Goal: Transaction & Acquisition: Subscribe to service/newsletter

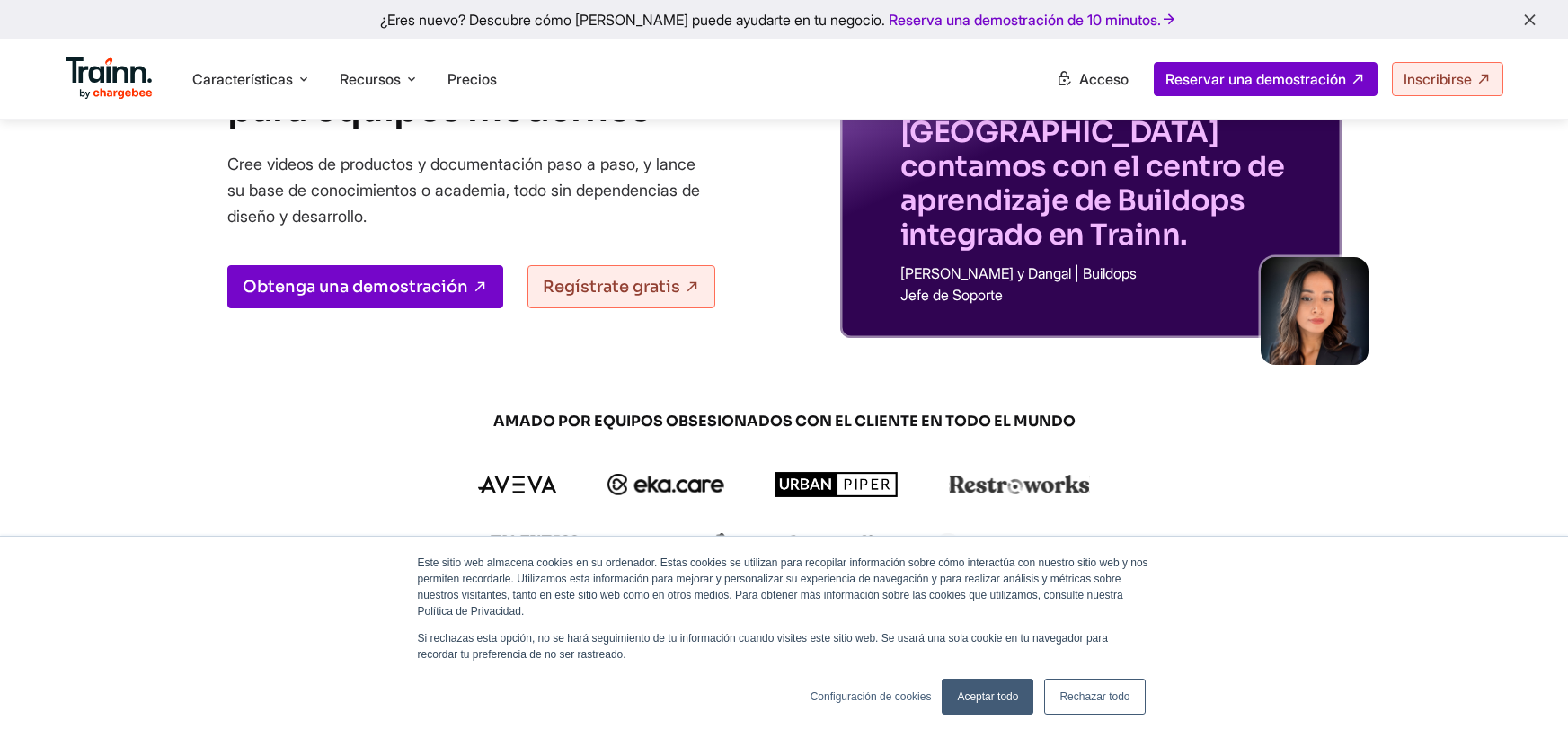
scroll to position [359, 0]
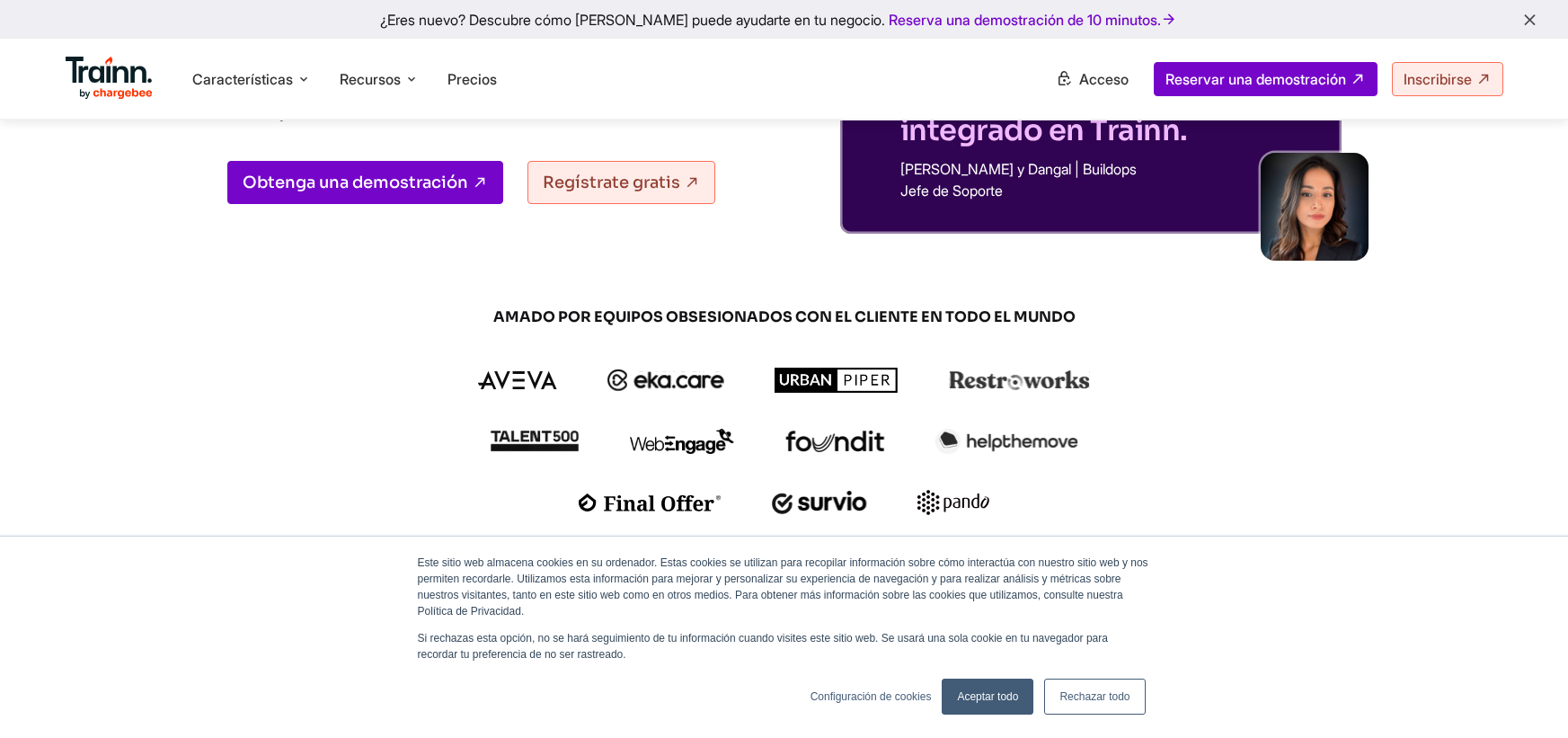
click at [984, 694] on font "Aceptar todo" at bounding box center [988, 696] width 61 height 13
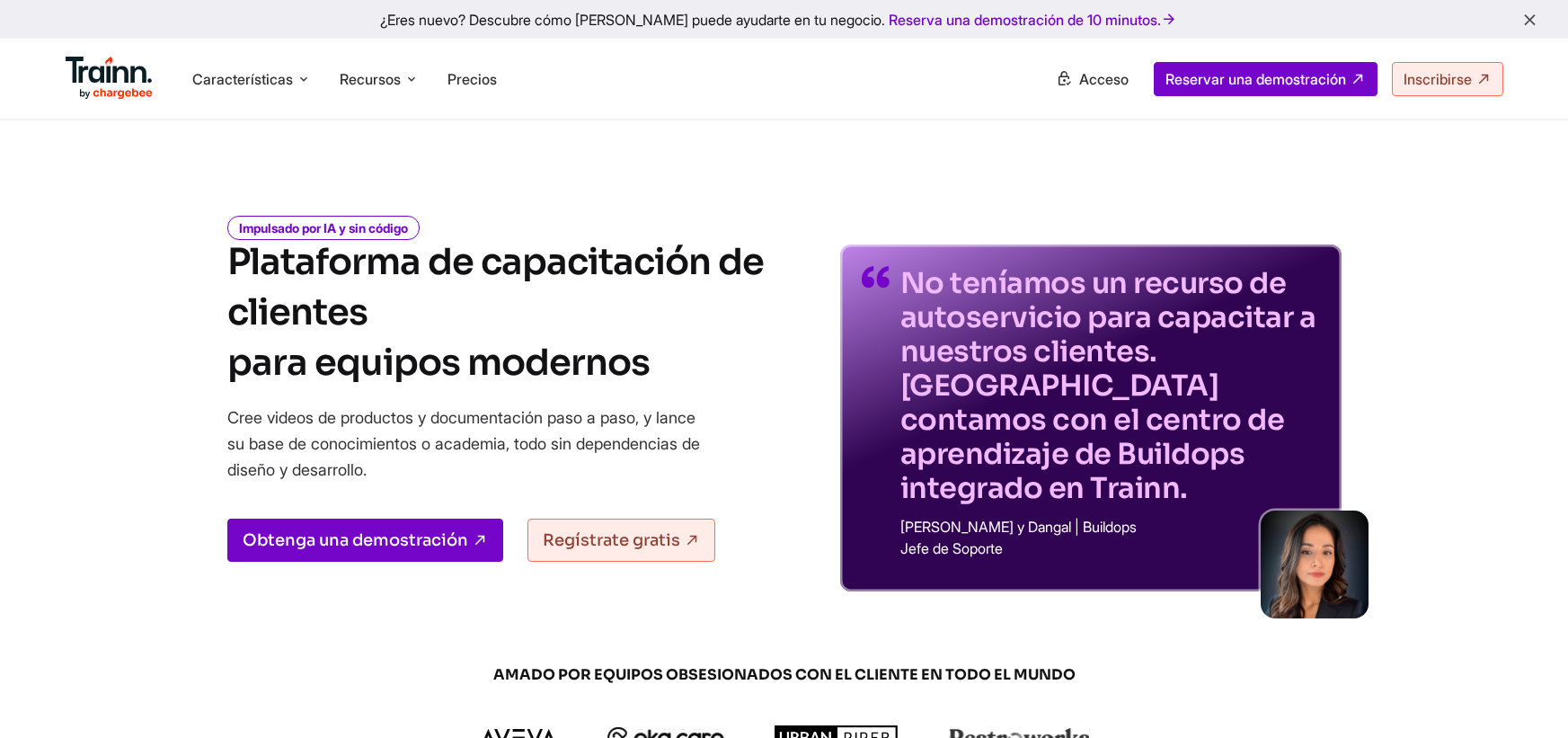
scroll to position [0, 0]
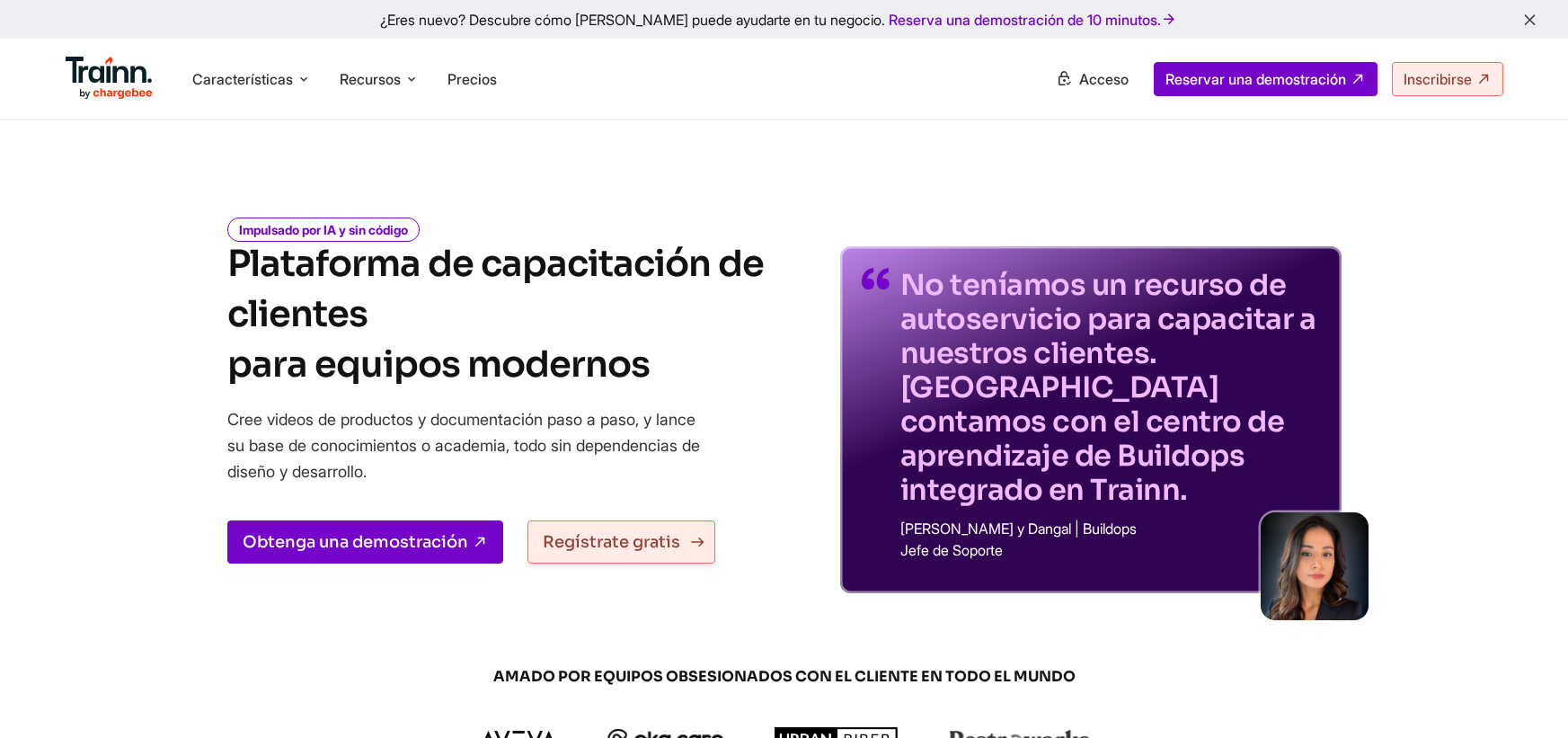
click at [635, 552] on link "Regístrate gratis" at bounding box center [621, 542] width 188 height 44
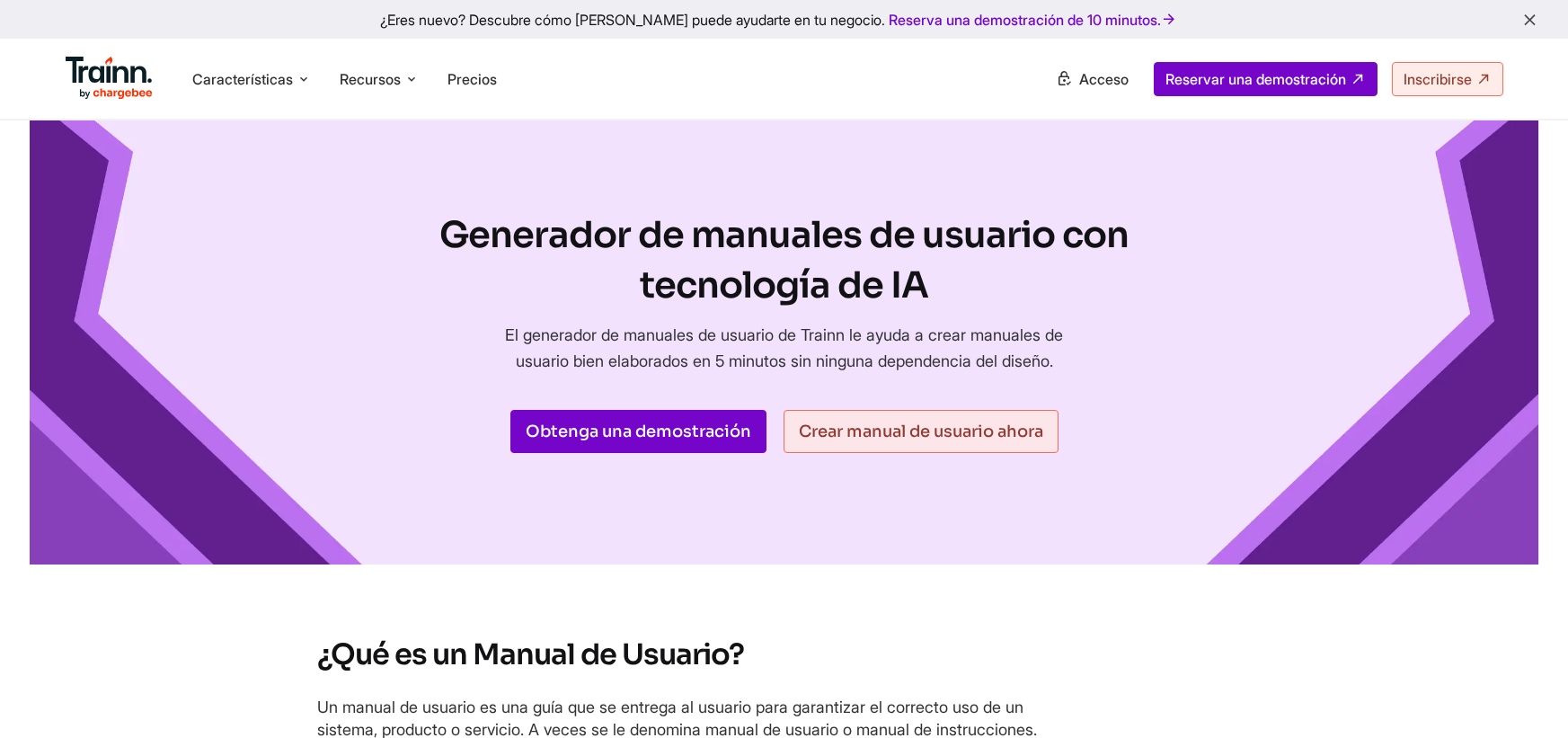
click at [810, 95] on ul "Product Videos Guides Knowledge Hub LMS Platform Usecases Customer Education Cu…" at bounding box center [1143, 79] width 719 height 35
click at [1465, 82] on font "Inscribirse" at bounding box center [1437, 79] width 68 height 18
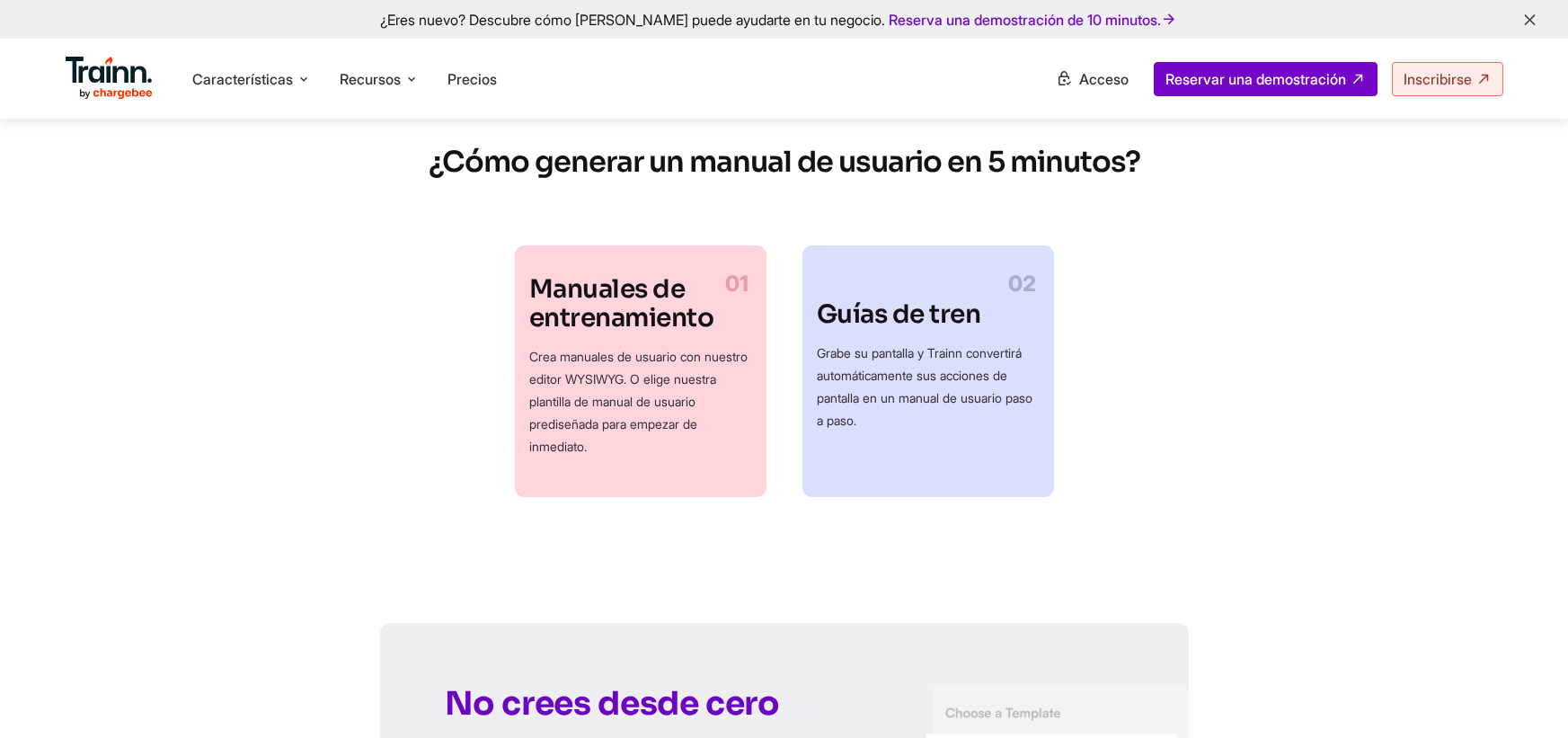
scroll to position [809, 0]
